Goal: Navigation & Orientation: Find specific page/section

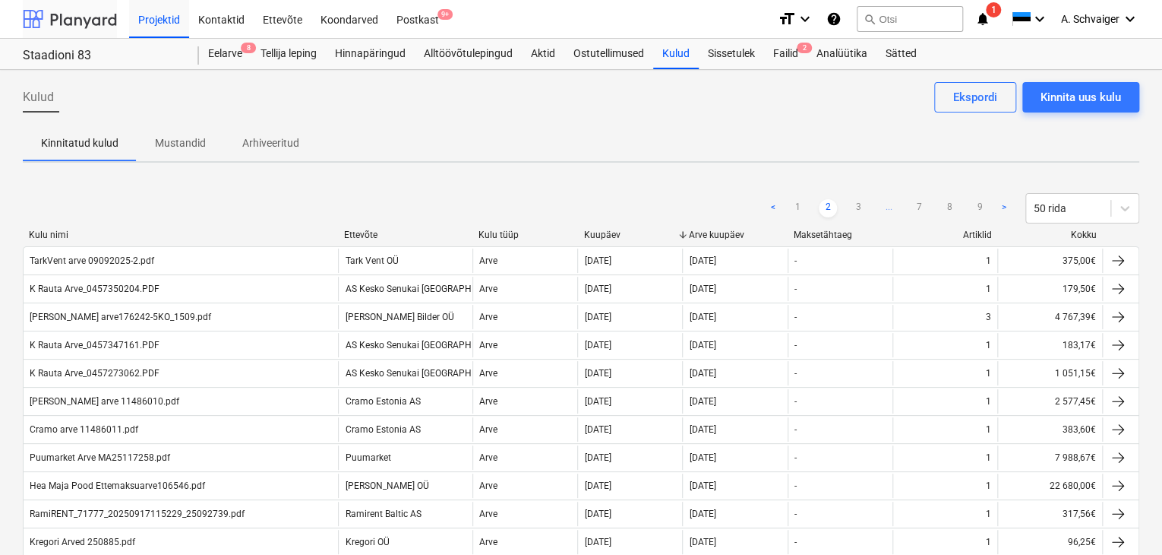
click at [69, 20] on div at bounding box center [70, 19] width 94 height 38
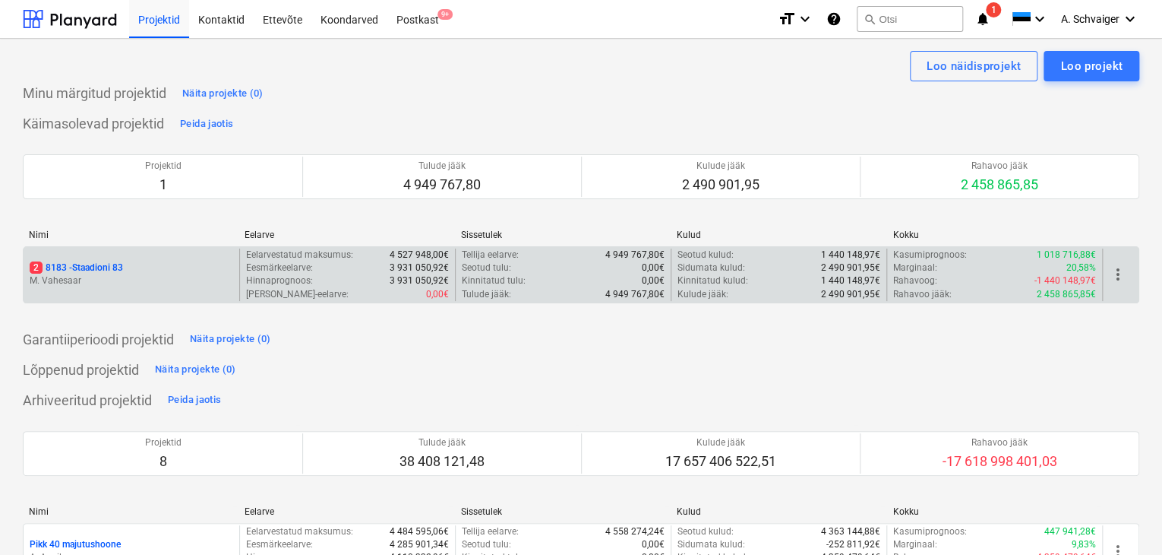
click at [173, 277] on p "M. Vahesaar" at bounding box center [132, 280] width 204 height 13
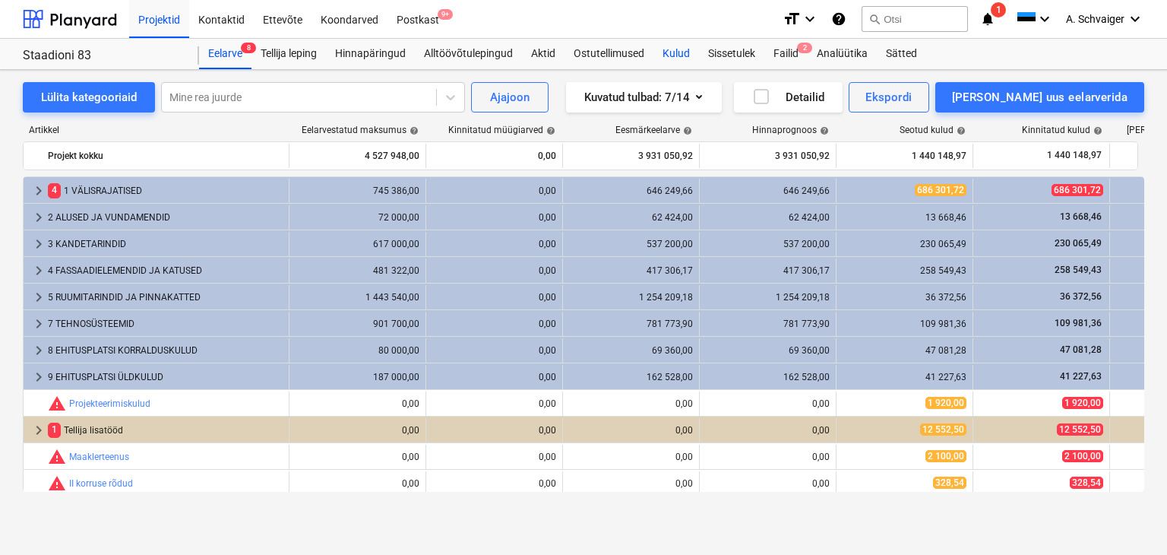
click at [684, 54] on div "Kulud" at bounding box center [676, 54] width 46 height 30
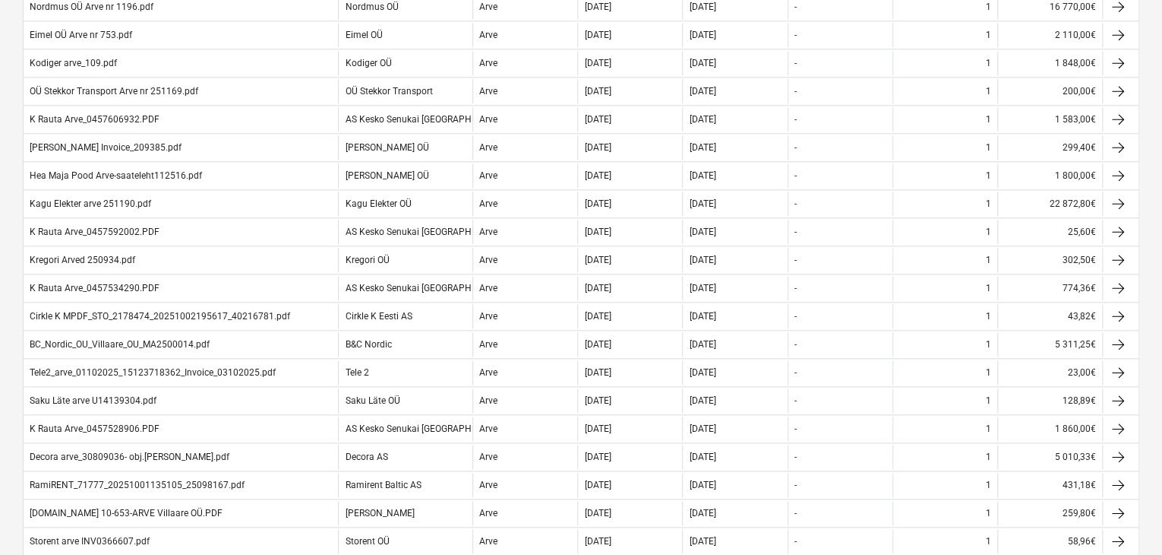
scroll to position [1139, 0]
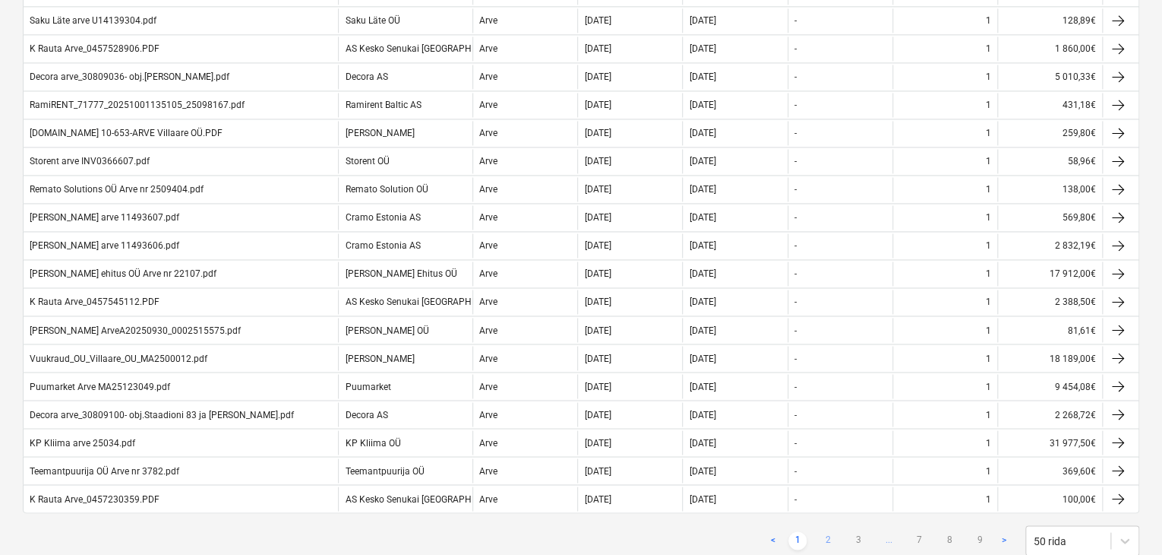
click at [830, 531] on link "2" at bounding box center [828, 540] width 18 height 18
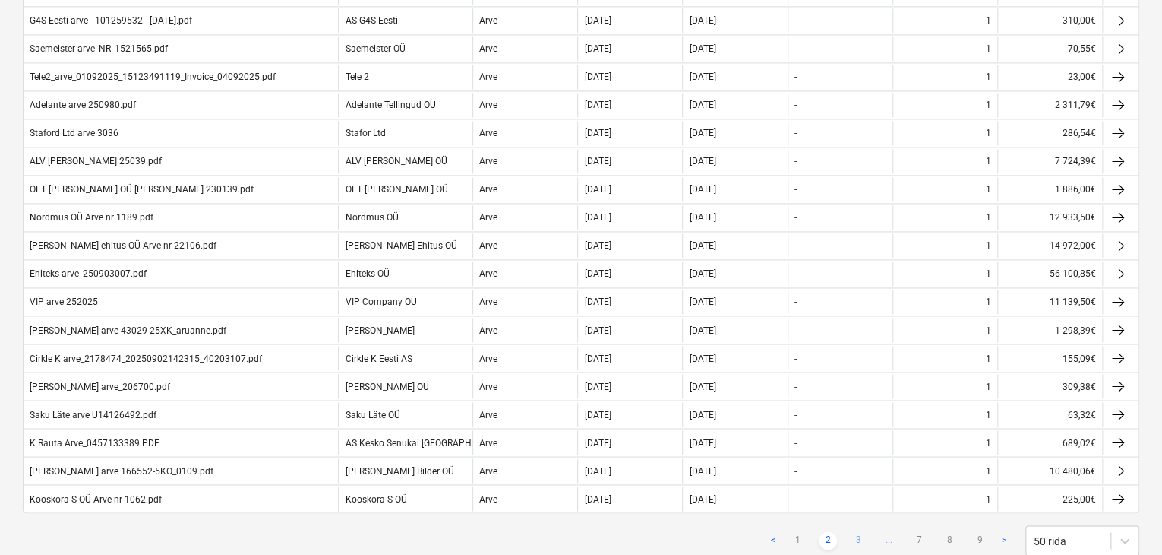
click at [857, 531] on link "3" at bounding box center [858, 540] width 18 height 18
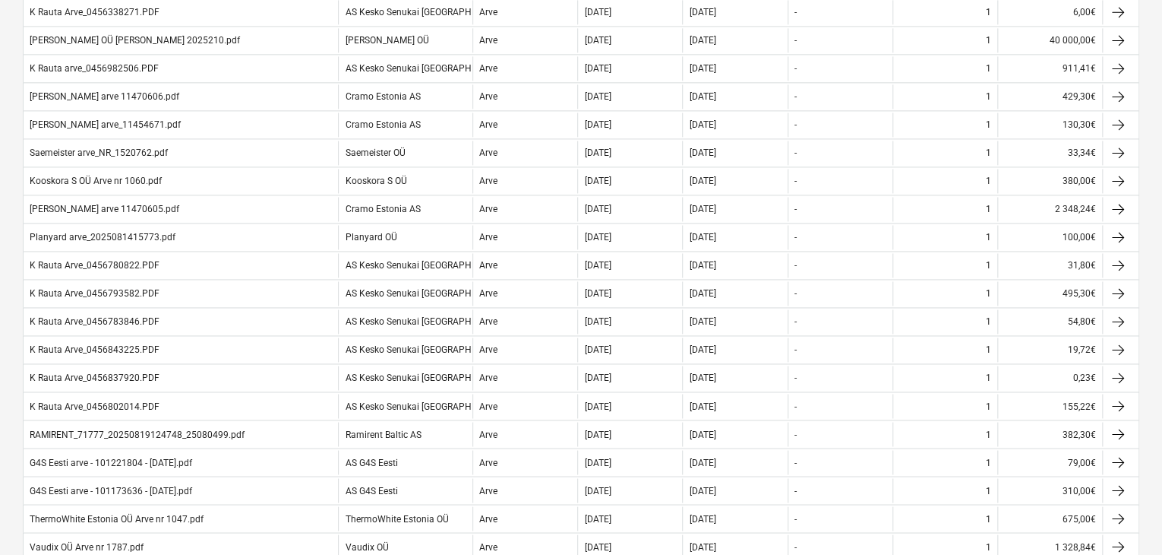
scroll to position [1175, 0]
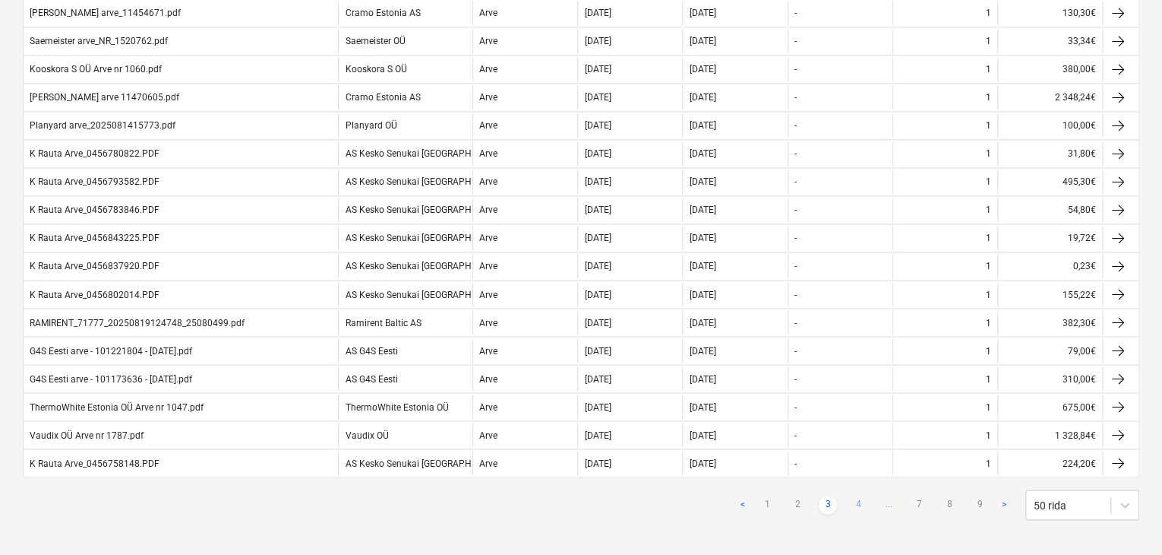
click at [861, 495] on link "4" at bounding box center [858, 504] width 18 height 18
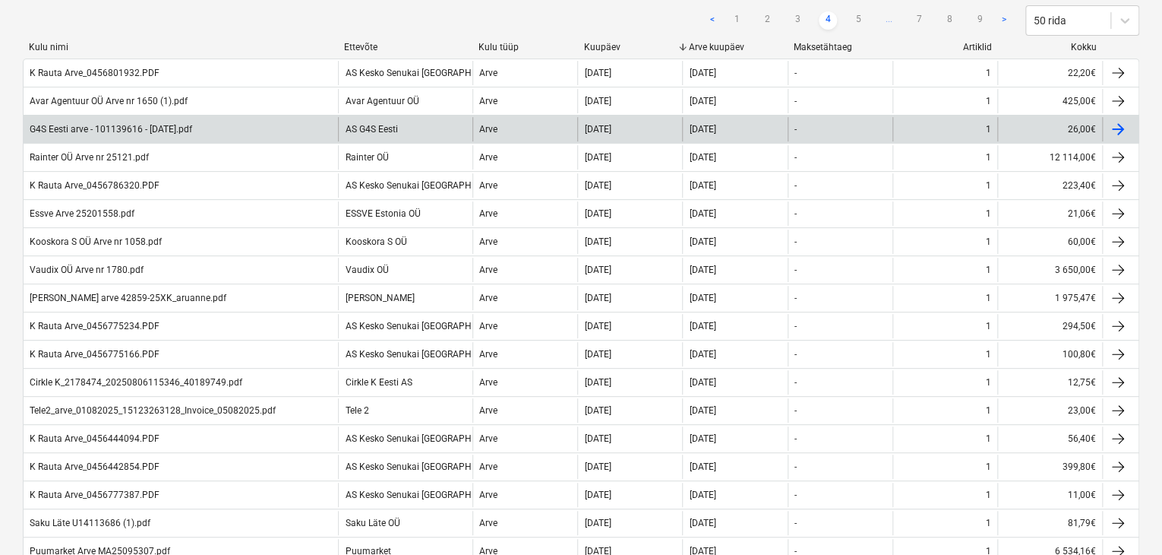
scroll to position [112, 0]
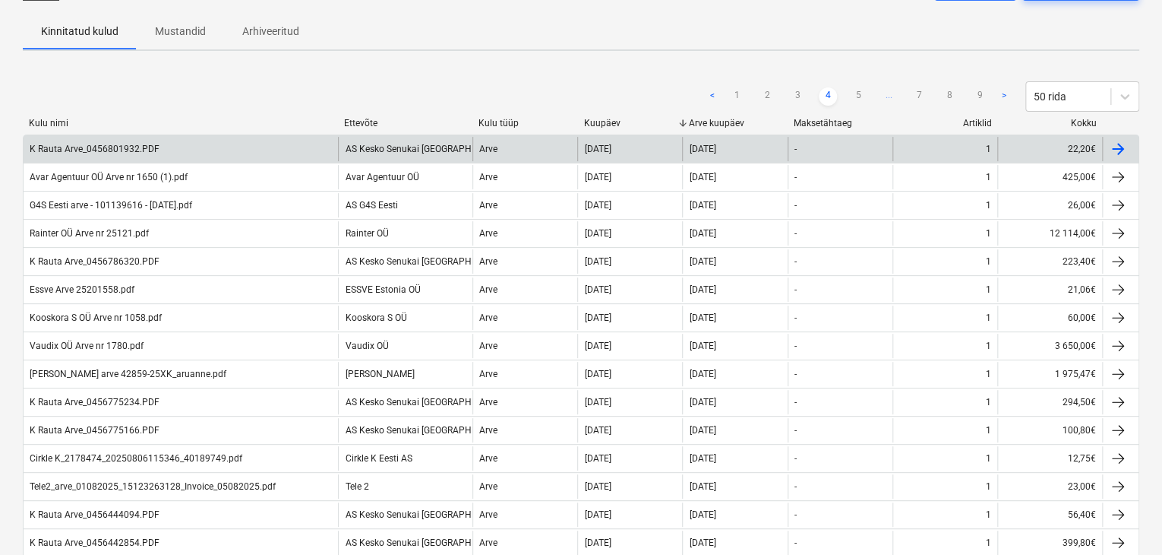
click at [112, 146] on div "K Rauta Arve_0456801932.PDF" at bounding box center [95, 149] width 130 height 11
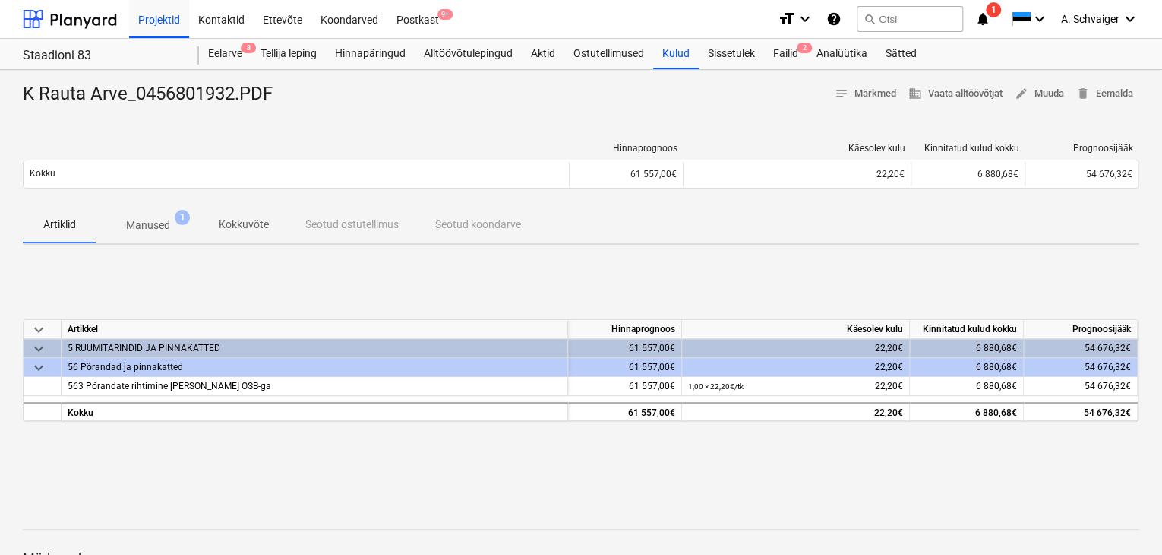
click at [209, 93] on div "K Rauta Arve_0456801932.PDF" at bounding box center [154, 94] width 262 height 24
click at [136, 95] on div "K Rauta Arve_0456801932.PDF" at bounding box center [154, 94] width 262 height 24
drag, startPoint x: 136, startPoint y: 92, endPoint x: 235, endPoint y: 92, distance: 98.7
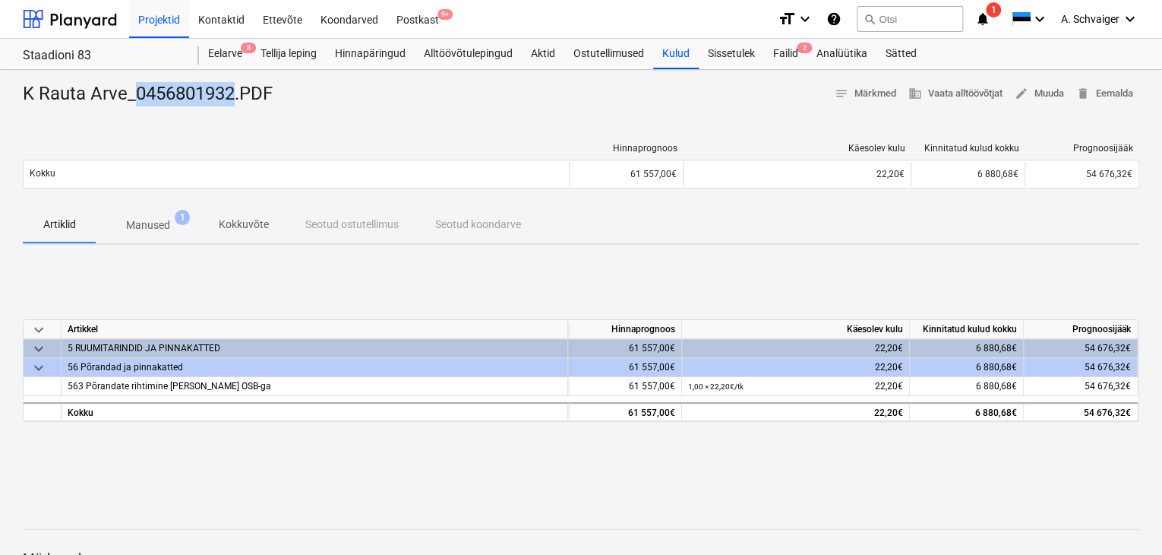
click at [235, 92] on div "K Rauta Arve_0456801932.PDF" at bounding box center [154, 94] width 262 height 24
copy div "0456801932"
click at [671, 55] on div "Kulud" at bounding box center [676, 54] width 46 height 30
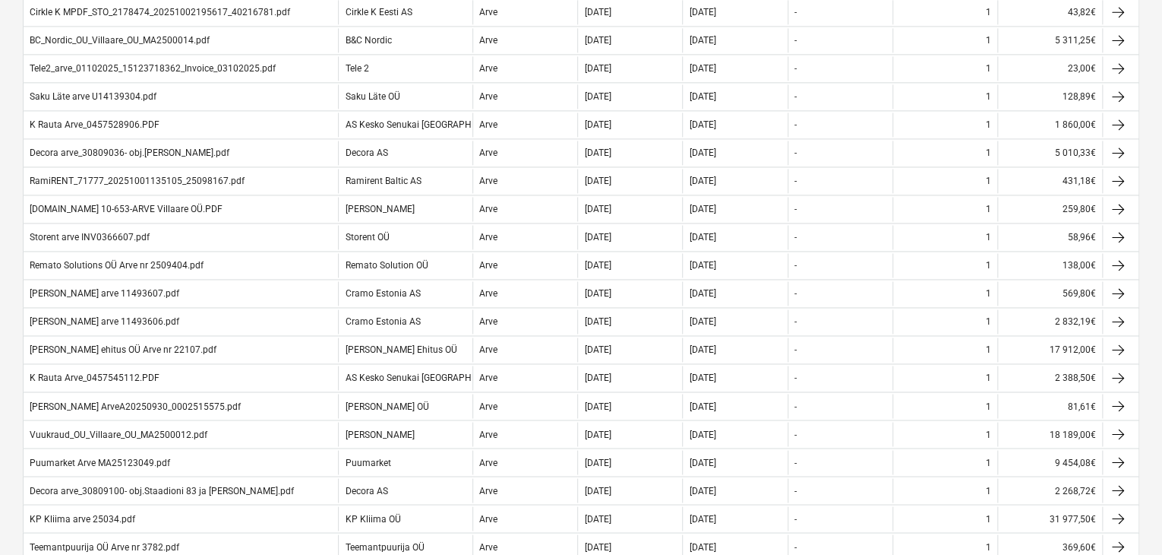
scroll to position [1175, 0]
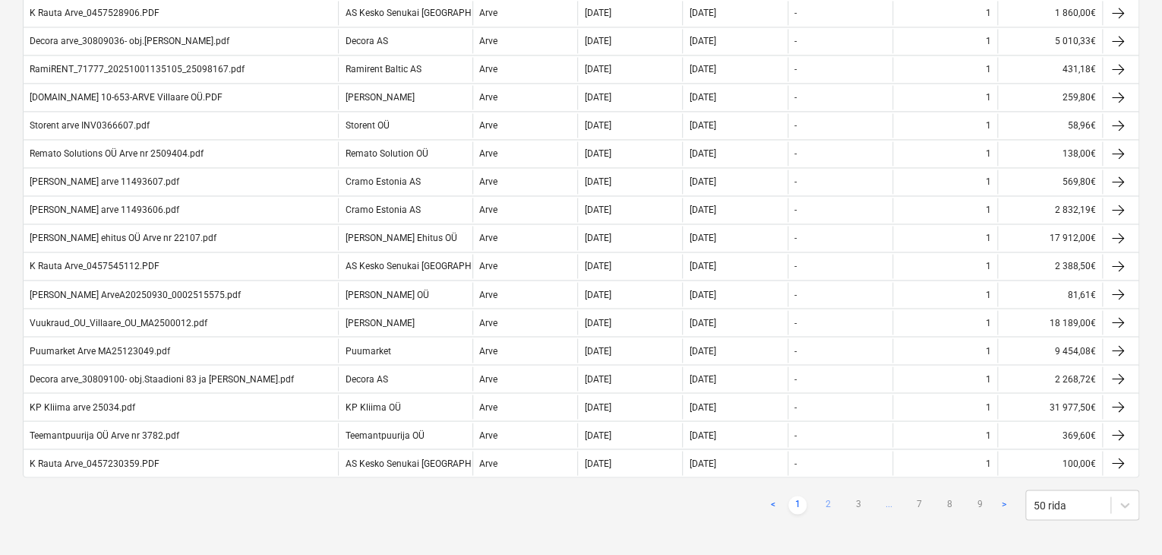
click at [829, 499] on link "2" at bounding box center [828, 504] width 18 height 18
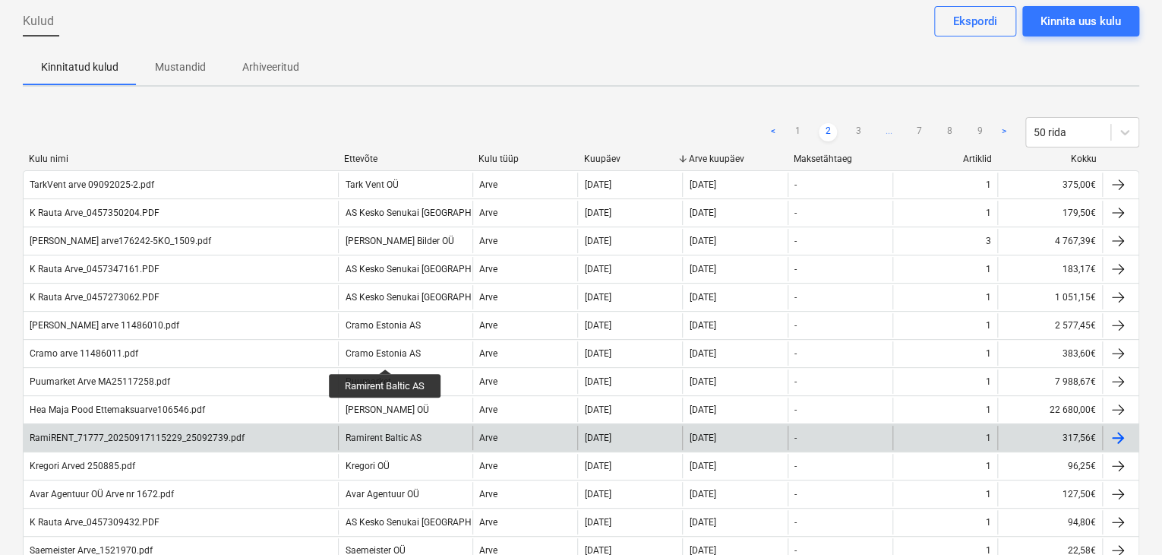
scroll to position [380, 0]
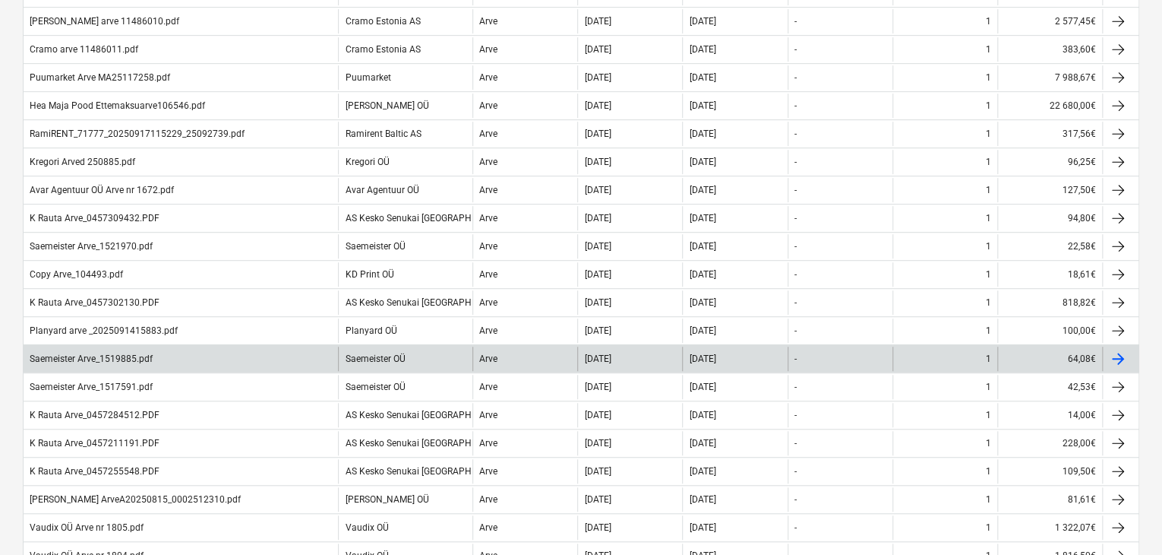
click at [1123, 356] on div at bounding box center [1118, 358] width 18 height 18
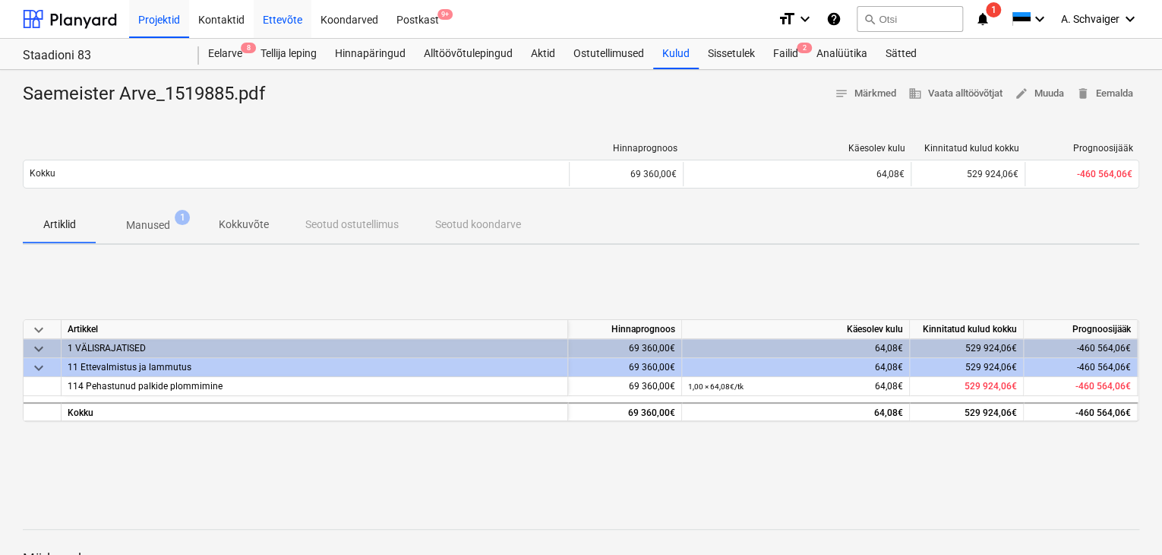
click at [270, 20] on div "Ettevõte" at bounding box center [283, 18] width 58 height 39
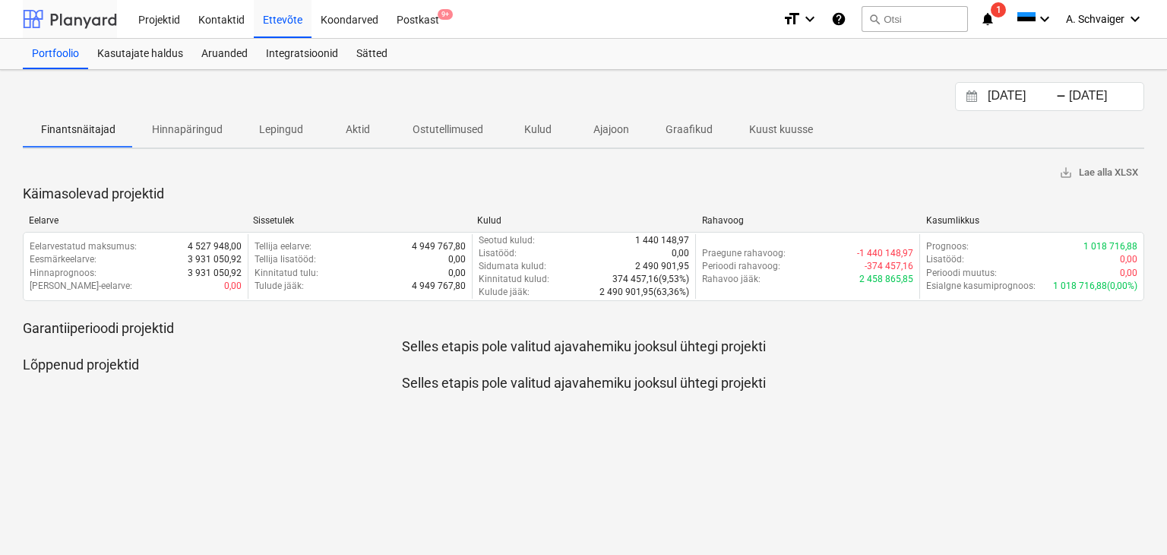
click at [92, 23] on div at bounding box center [70, 19] width 94 height 38
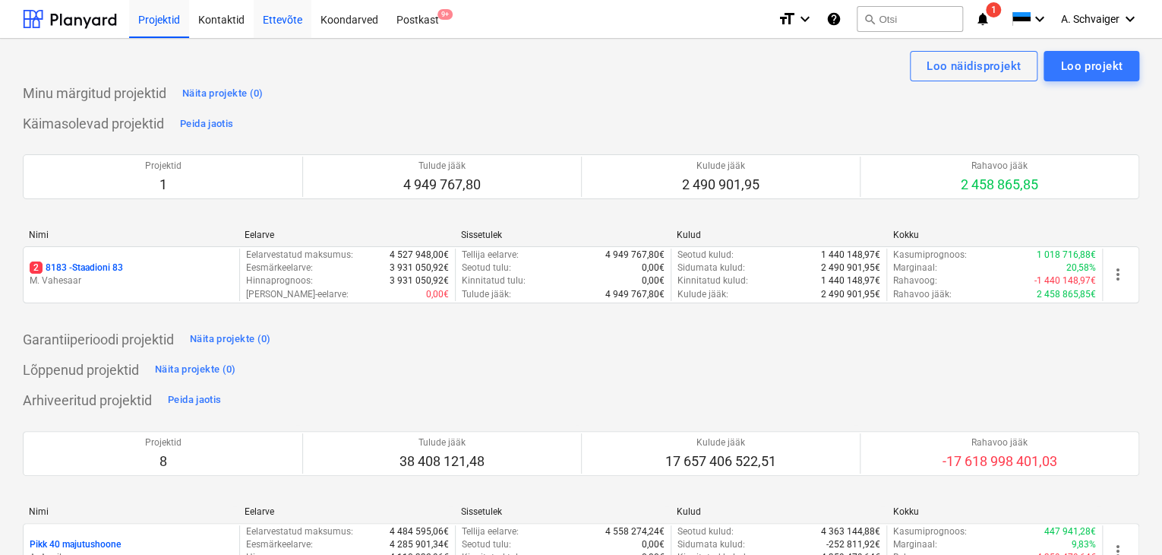
click at [271, 22] on div "Ettevõte" at bounding box center [283, 18] width 58 height 39
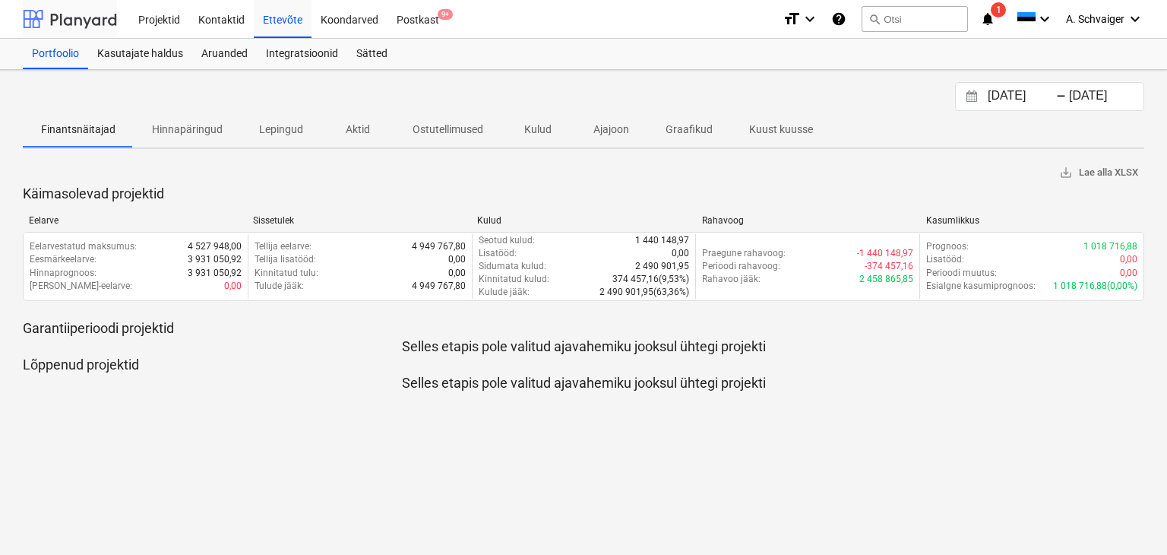
click at [95, 15] on div at bounding box center [70, 19] width 94 height 38
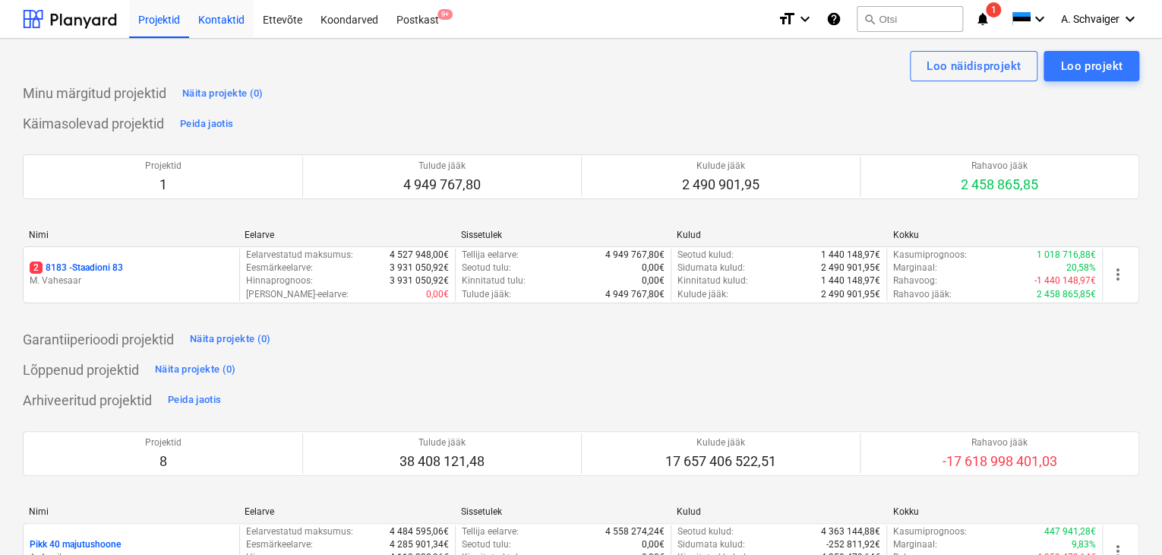
click at [212, 22] on div "Kontaktid" at bounding box center [221, 18] width 65 height 39
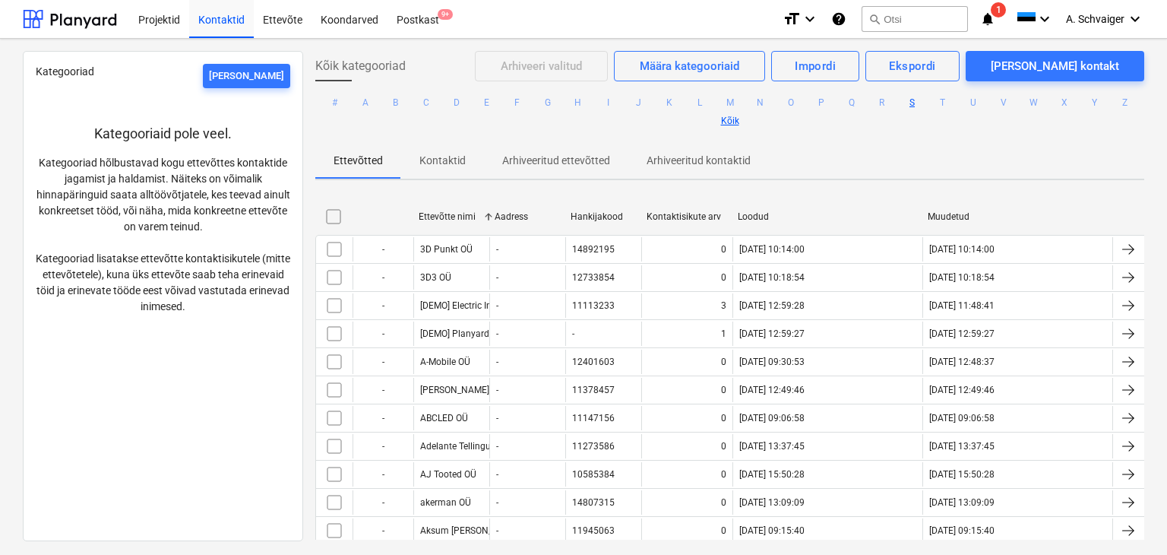
click at [908, 102] on button "S" at bounding box center [912, 102] width 18 height 18
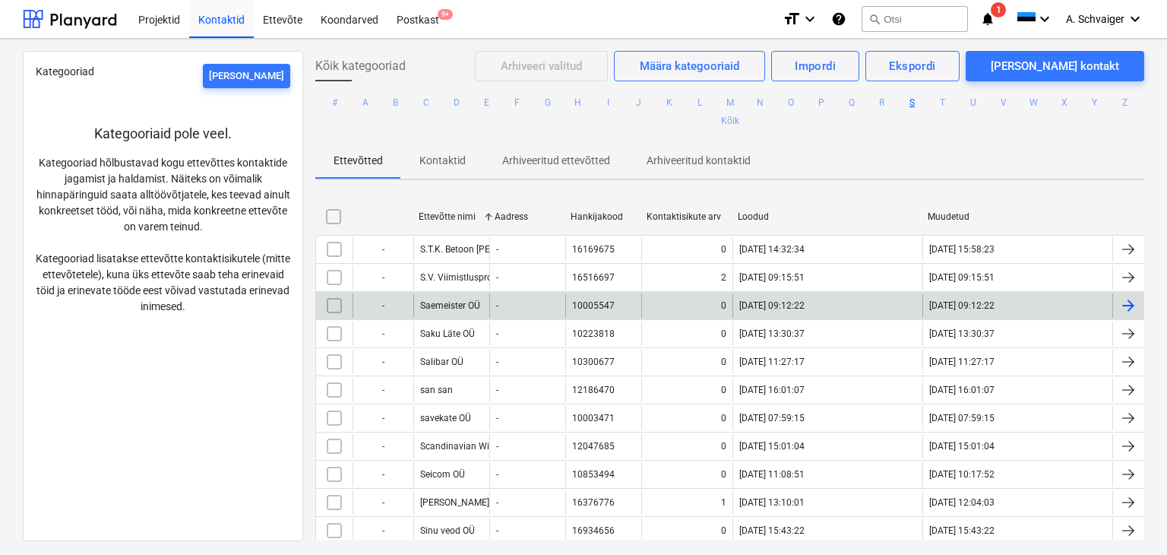
click at [1127, 304] on div at bounding box center [1128, 305] width 18 height 18
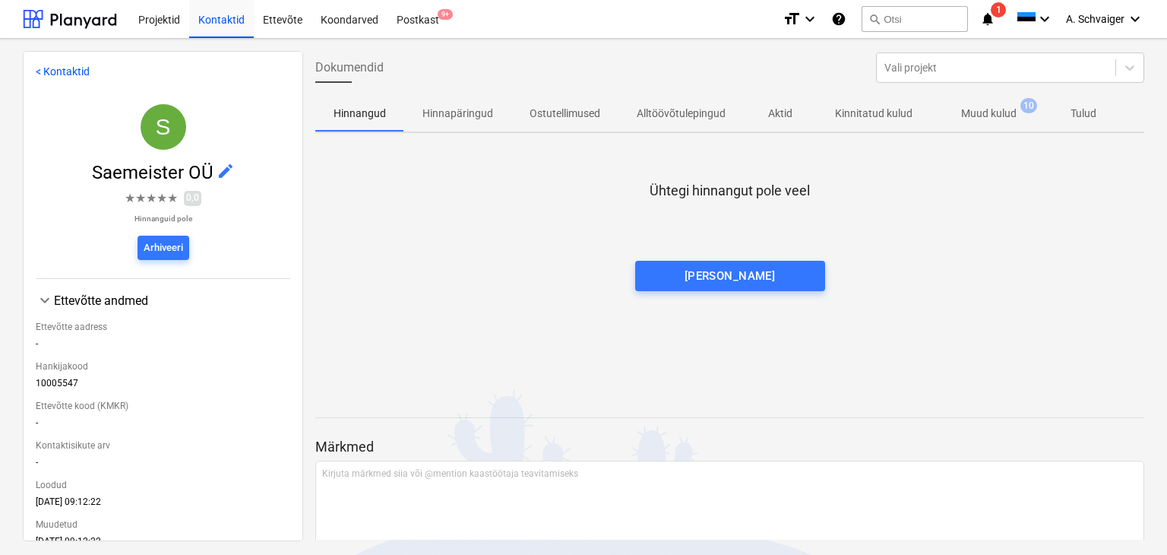
click at [1000, 113] on p "Muud kulud" at bounding box center [988, 114] width 55 height 16
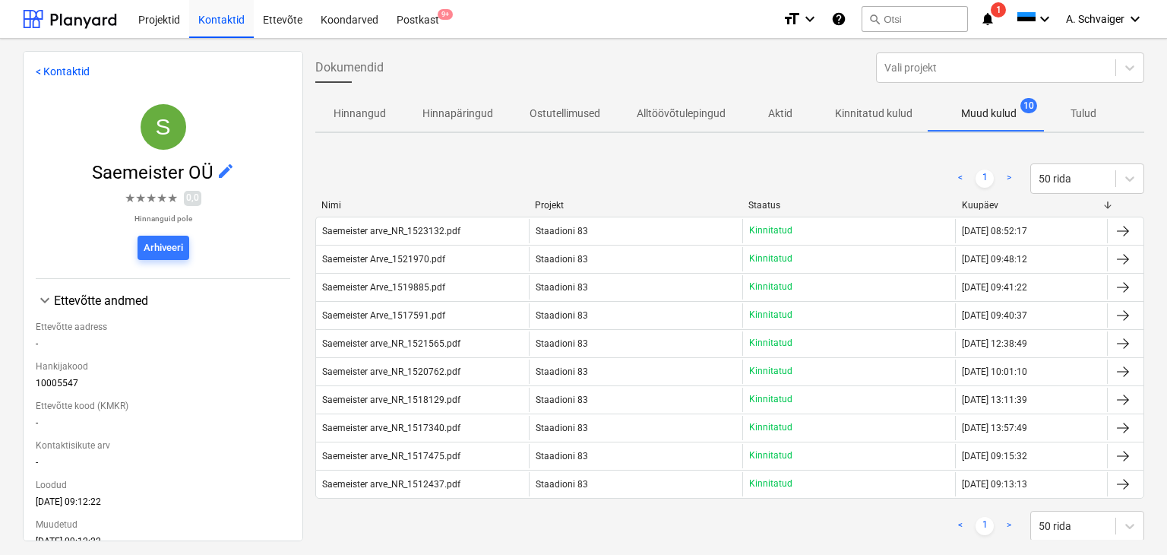
click at [61, 68] on link "< Kontaktid" at bounding box center [63, 71] width 54 height 12
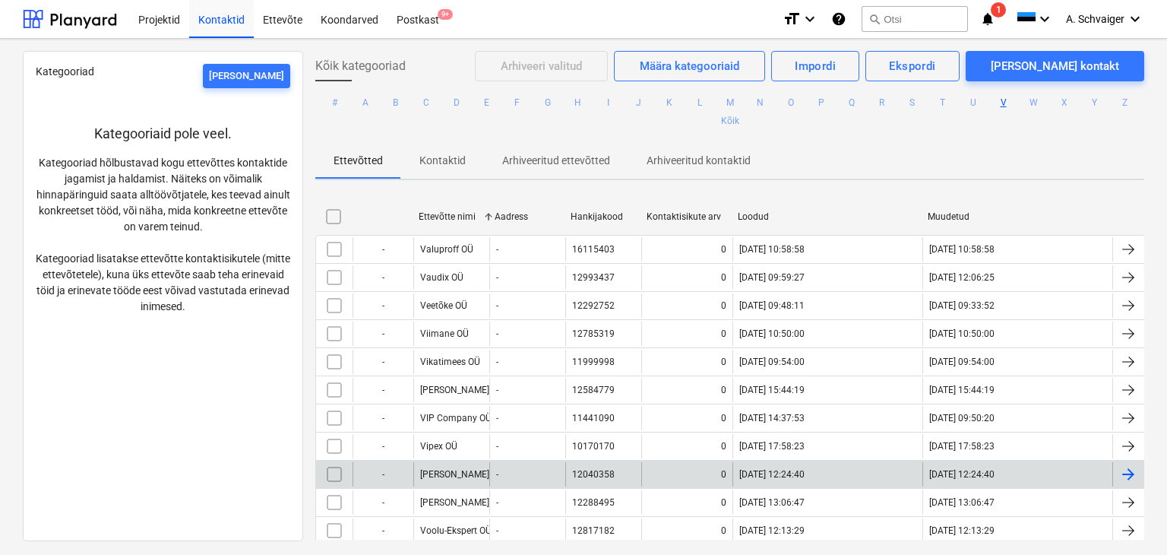
click at [1120, 470] on div at bounding box center [1128, 474] width 18 height 18
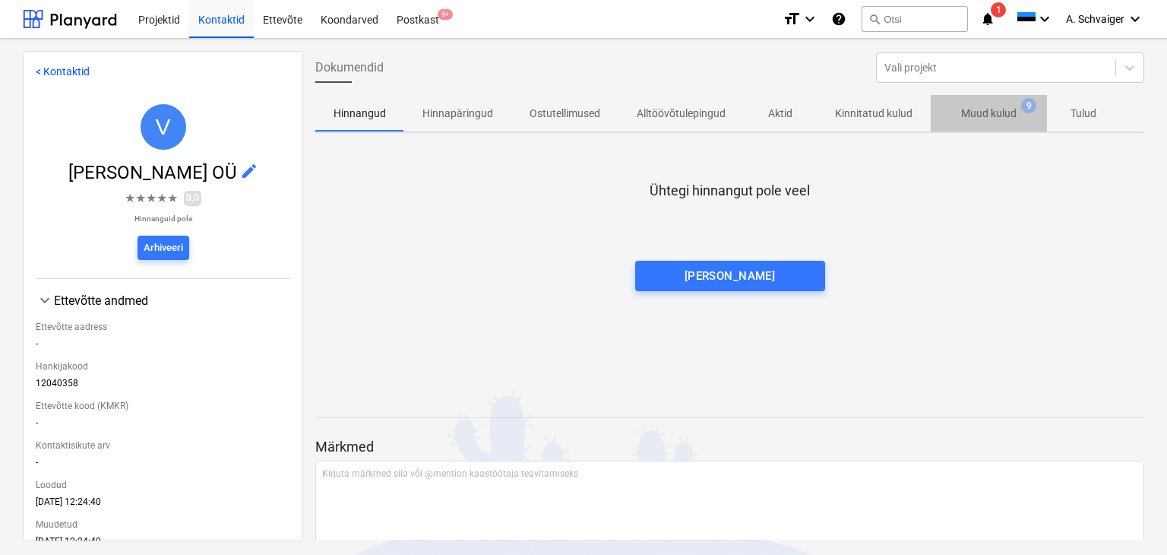
click at [1003, 113] on p "Muud kulud" at bounding box center [988, 114] width 55 height 16
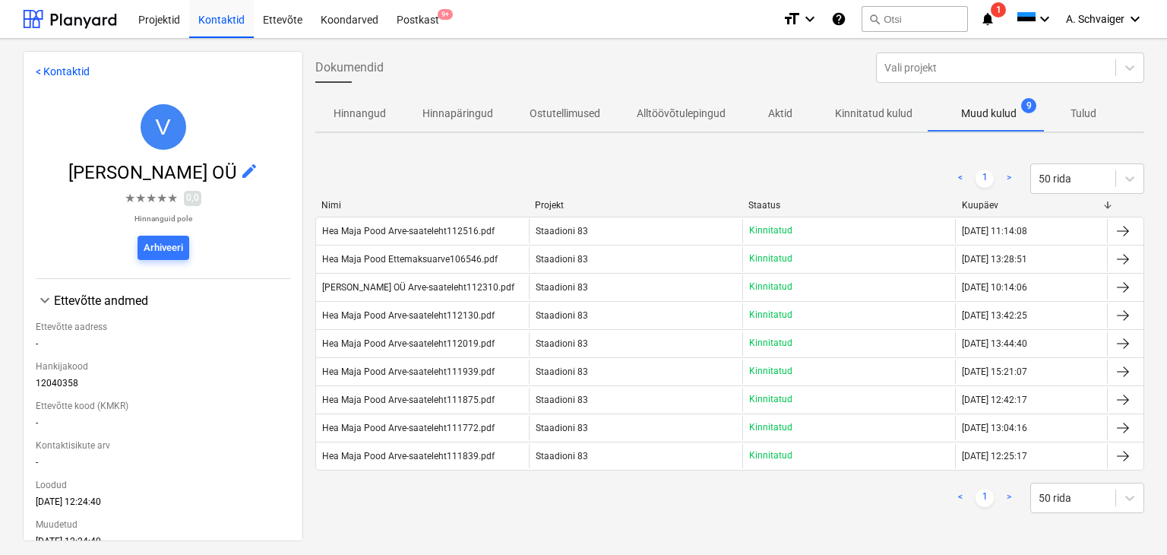
click at [52, 68] on link "< Kontaktid" at bounding box center [63, 71] width 54 height 12
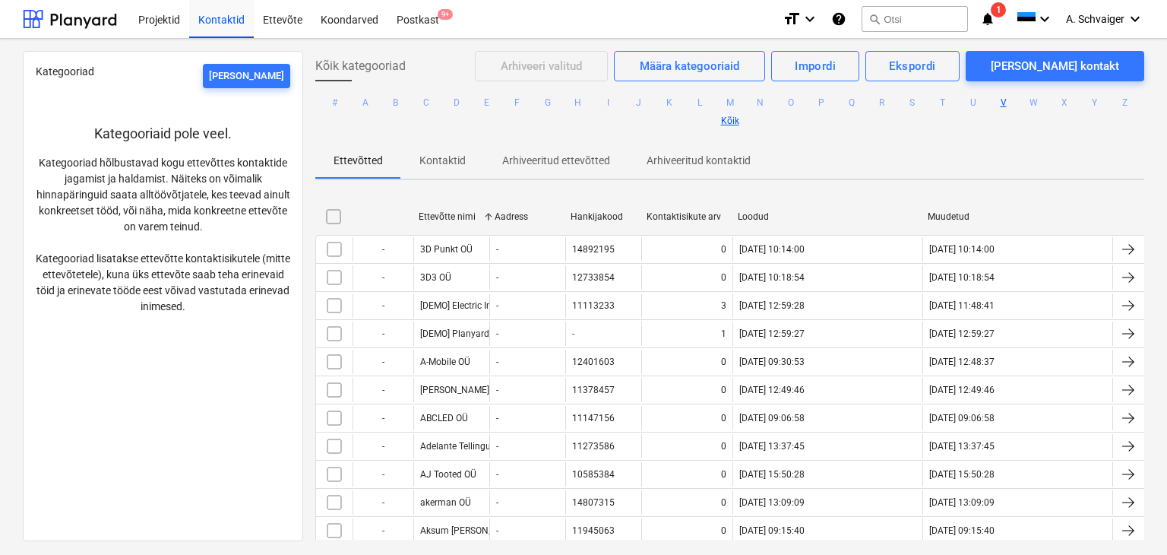
click at [1000, 104] on button "V" at bounding box center [1003, 102] width 18 height 18
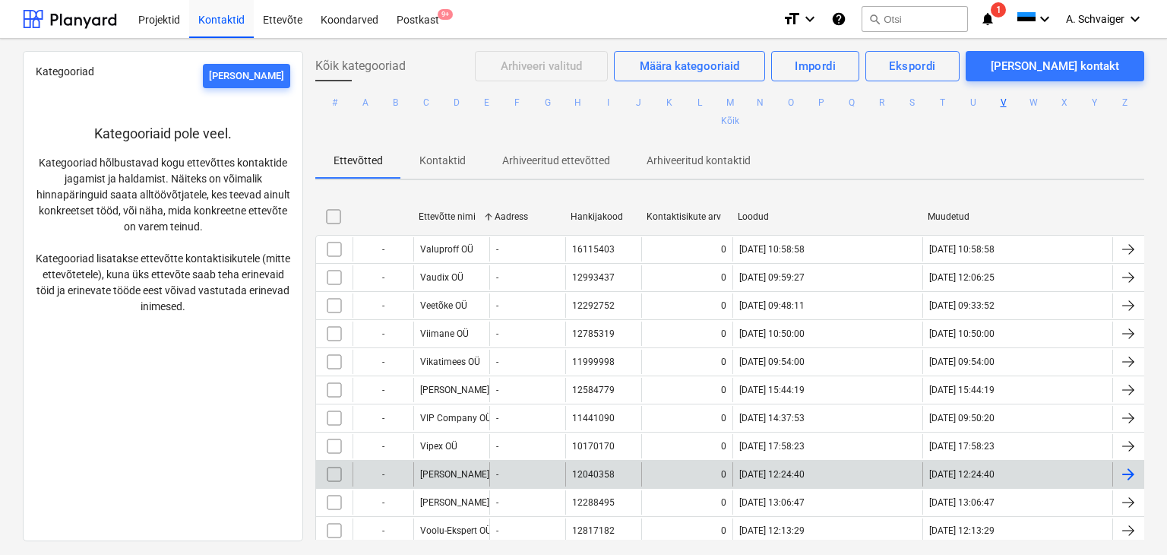
click at [1128, 472] on div at bounding box center [1128, 474] width 18 height 18
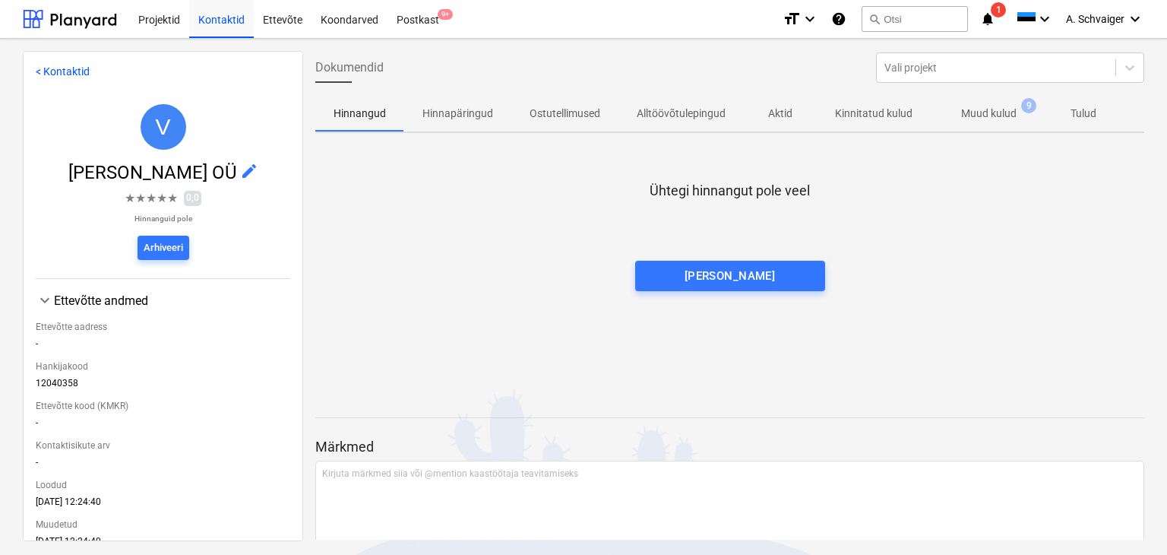
click at [1007, 119] on p "Muud kulud" at bounding box center [988, 114] width 55 height 16
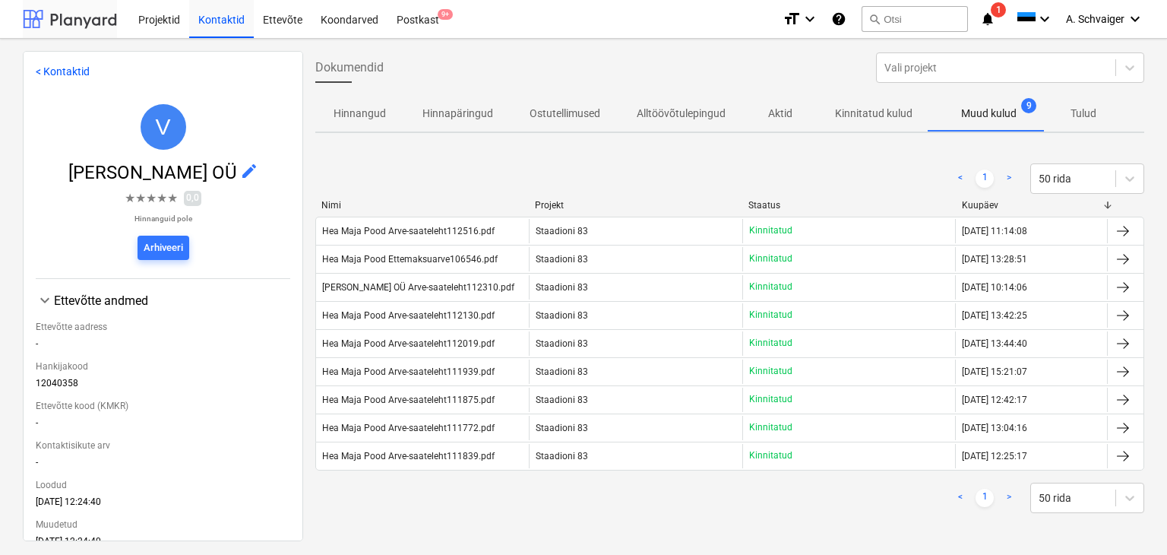
click at [68, 19] on div at bounding box center [70, 19] width 94 height 38
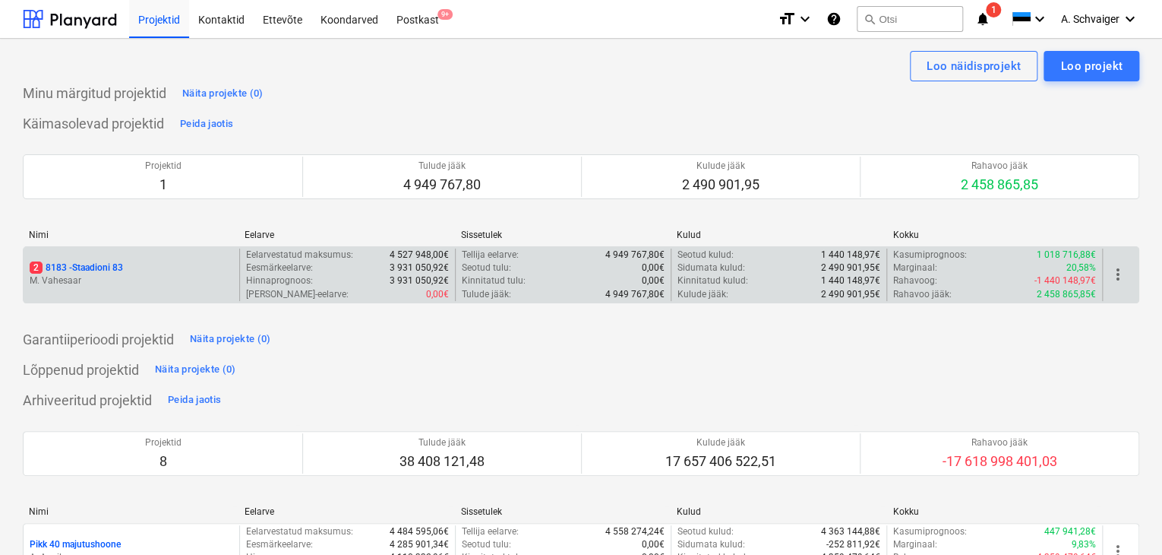
click at [147, 268] on div "2 8183 - Staadioni 83" at bounding box center [132, 267] width 204 height 13
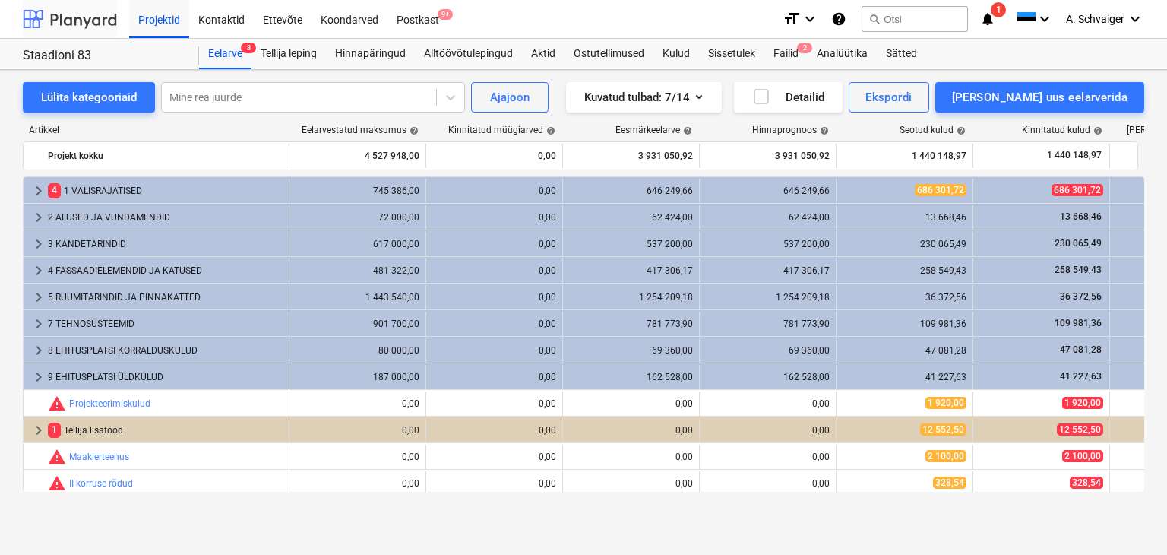
click at [65, 10] on div at bounding box center [70, 19] width 94 height 38
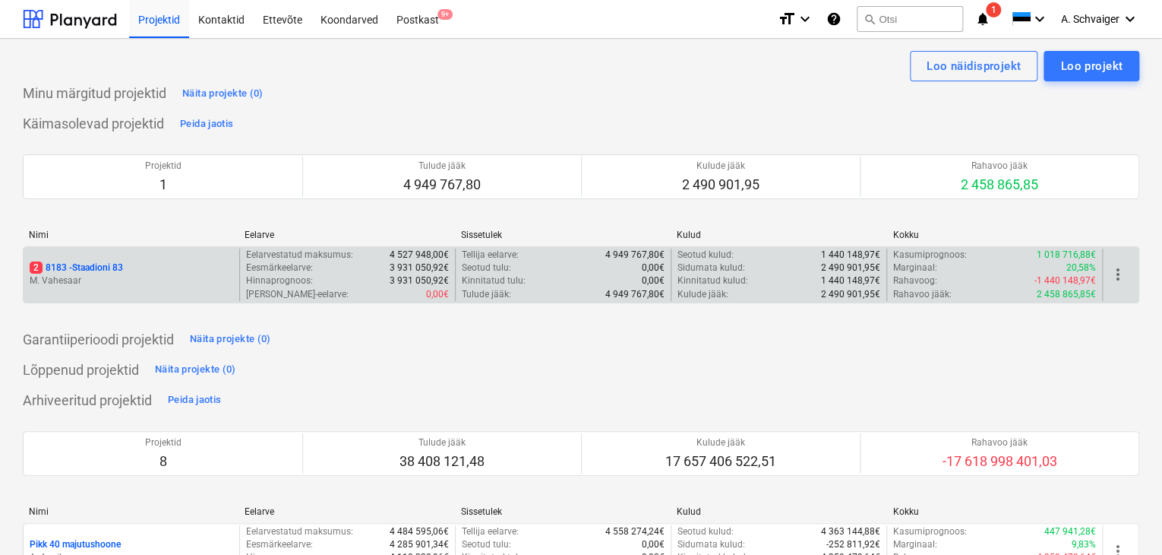
click at [140, 280] on p "M. Vahesaar" at bounding box center [132, 280] width 204 height 13
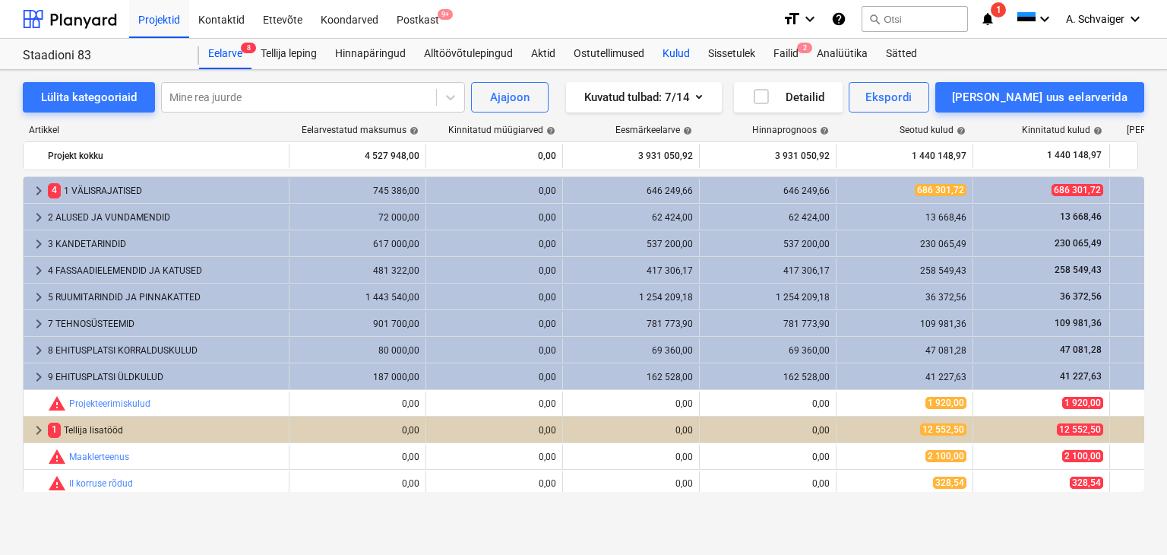
click at [684, 52] on div "Kulud" at bounding box center [676, 54] width 46 height 30
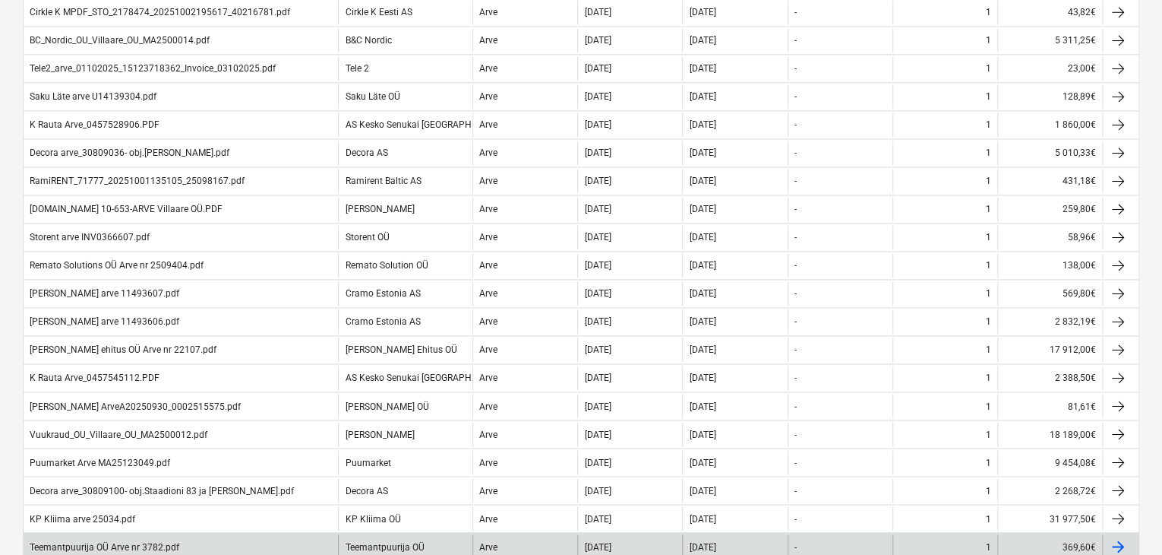
scroll to position [1175, 0]
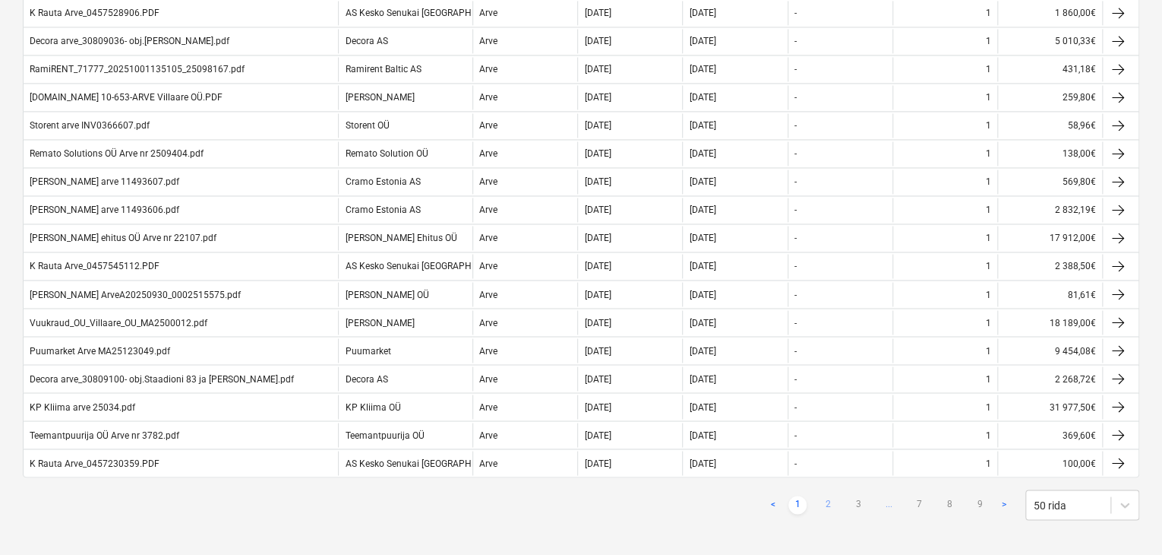
click at [823, 495] on link "2" at bounding box center [828, 504] width 18 height 18
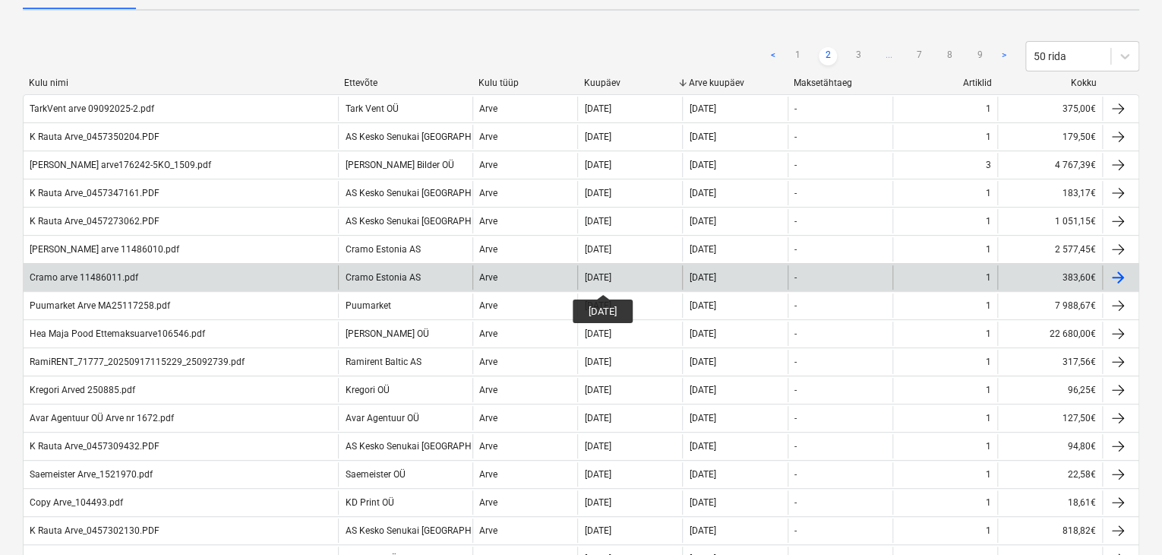
scroll to position [0, 0]
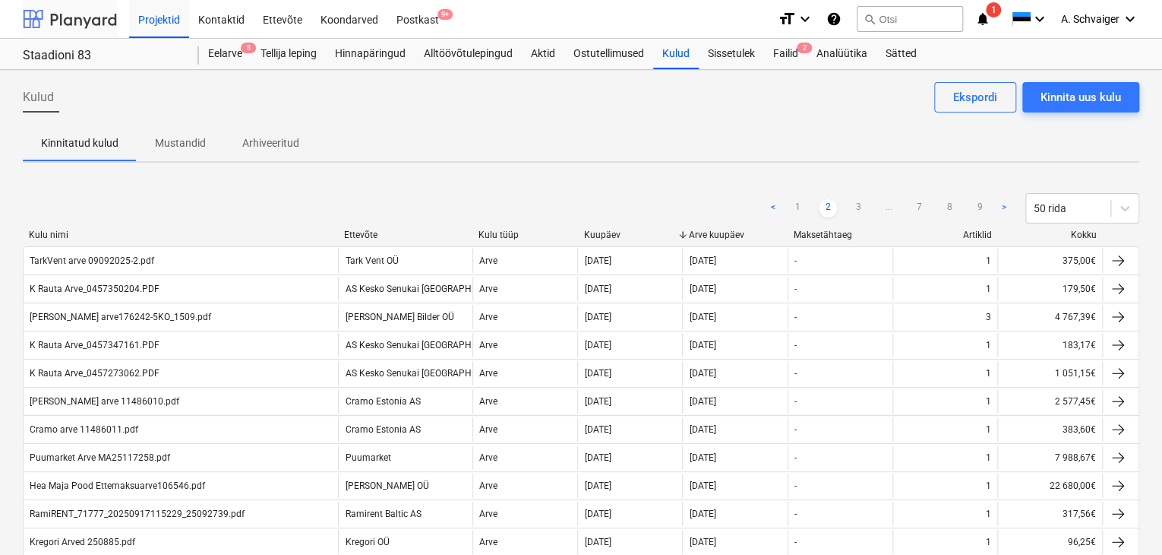
click at [77, 16] on div at bounding box center [70, 19] width 94 height 38
